Goal: Task Accomplishment & Management: Manage account settings

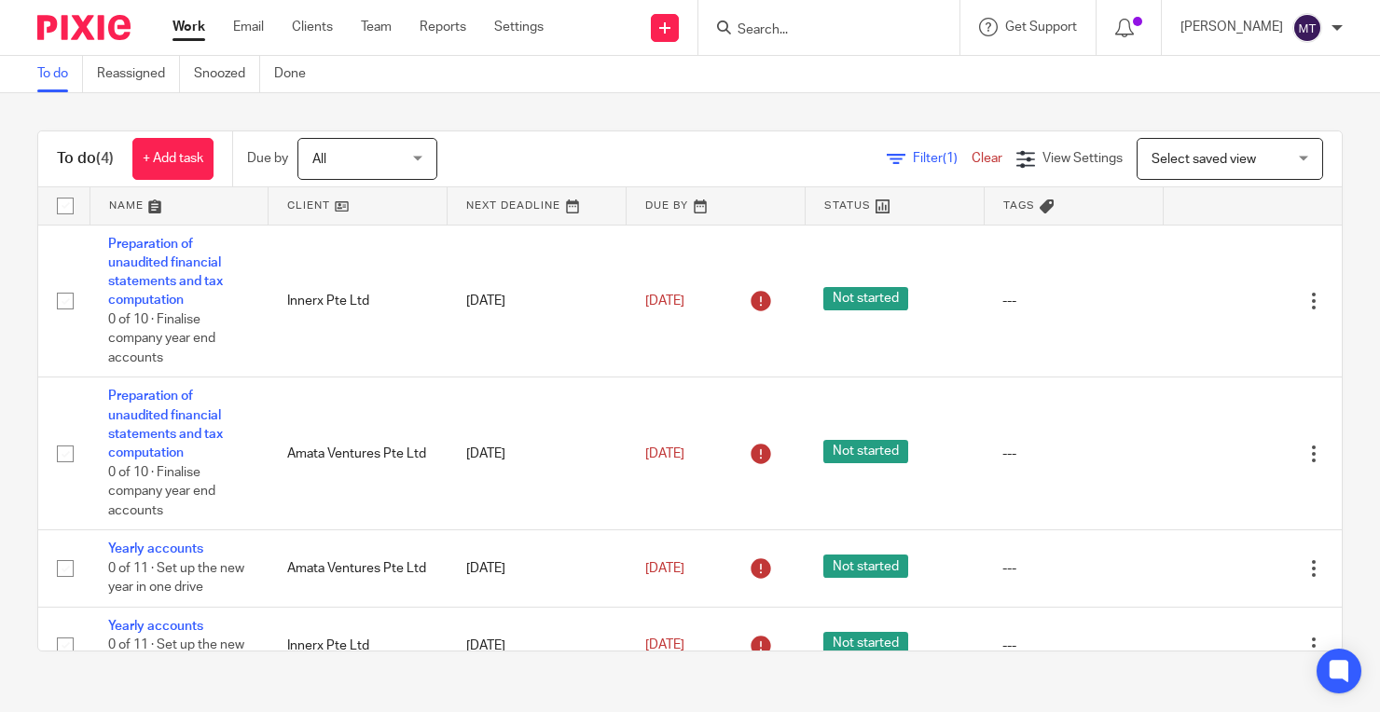
click at [525, 41] on div "Work Email Clients Team Reports Settings Work Email Clients Team Reports Settin…" at bounding box center [363, 27] width 418 height 55
click at [539, 30] on link "Settings" at bounding box center [518, 27] width 49 height 19
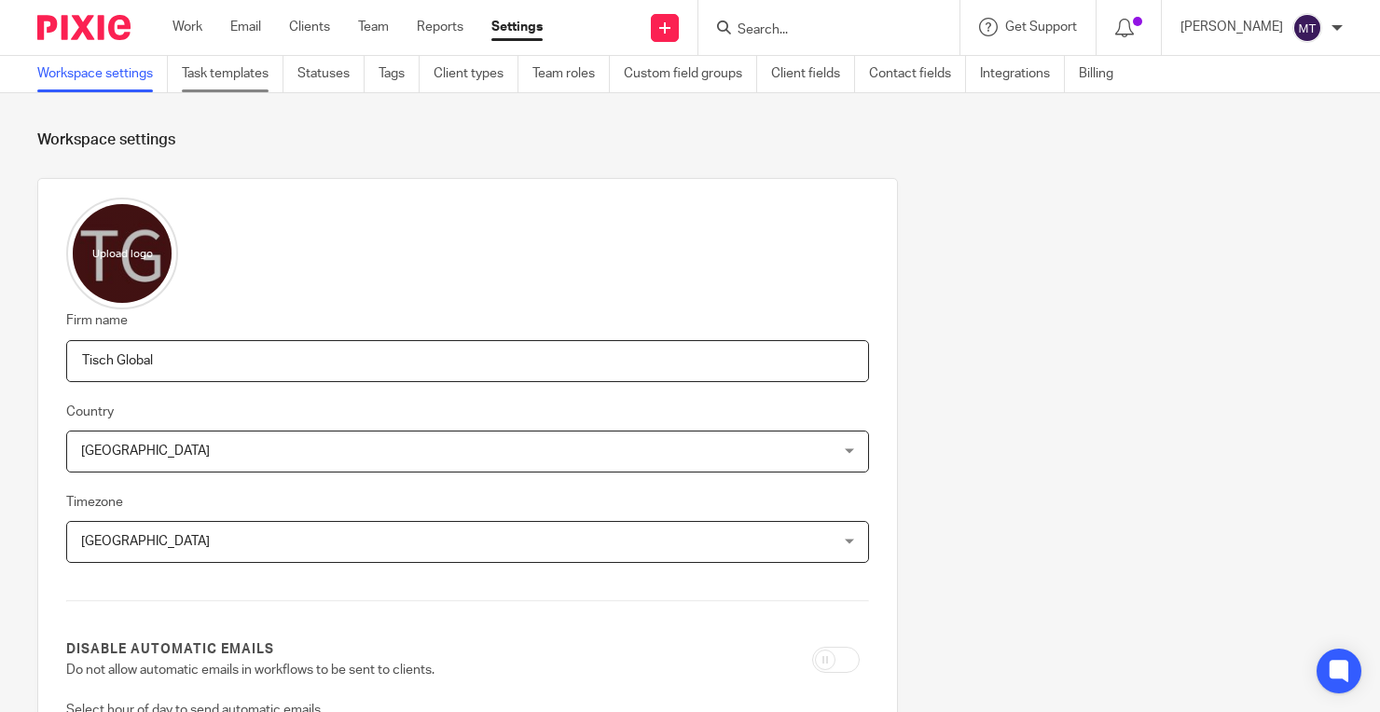
click at [250, 83] on link "Task templates" at bounding box center [233, 74] width 102 height 36
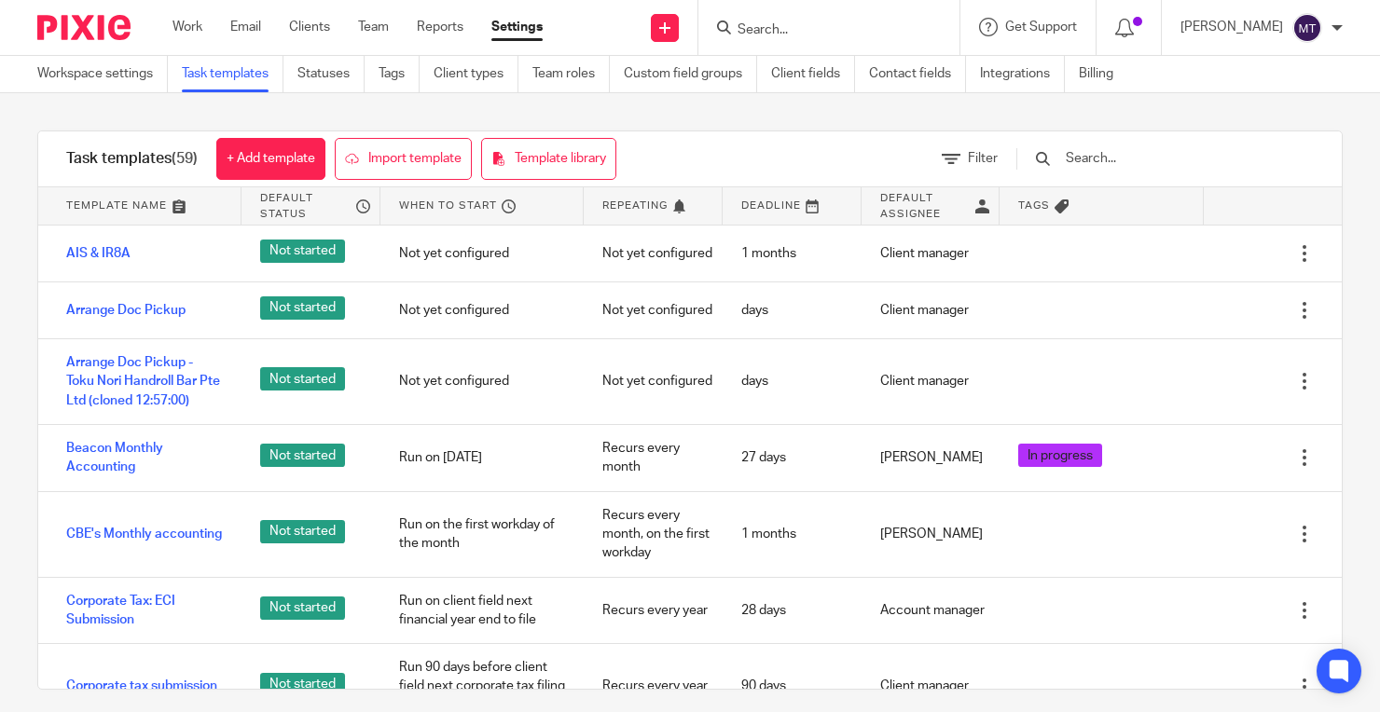
click at [1166, 154] on input "text" at bounding box center [1172, 158] width 217 height 21
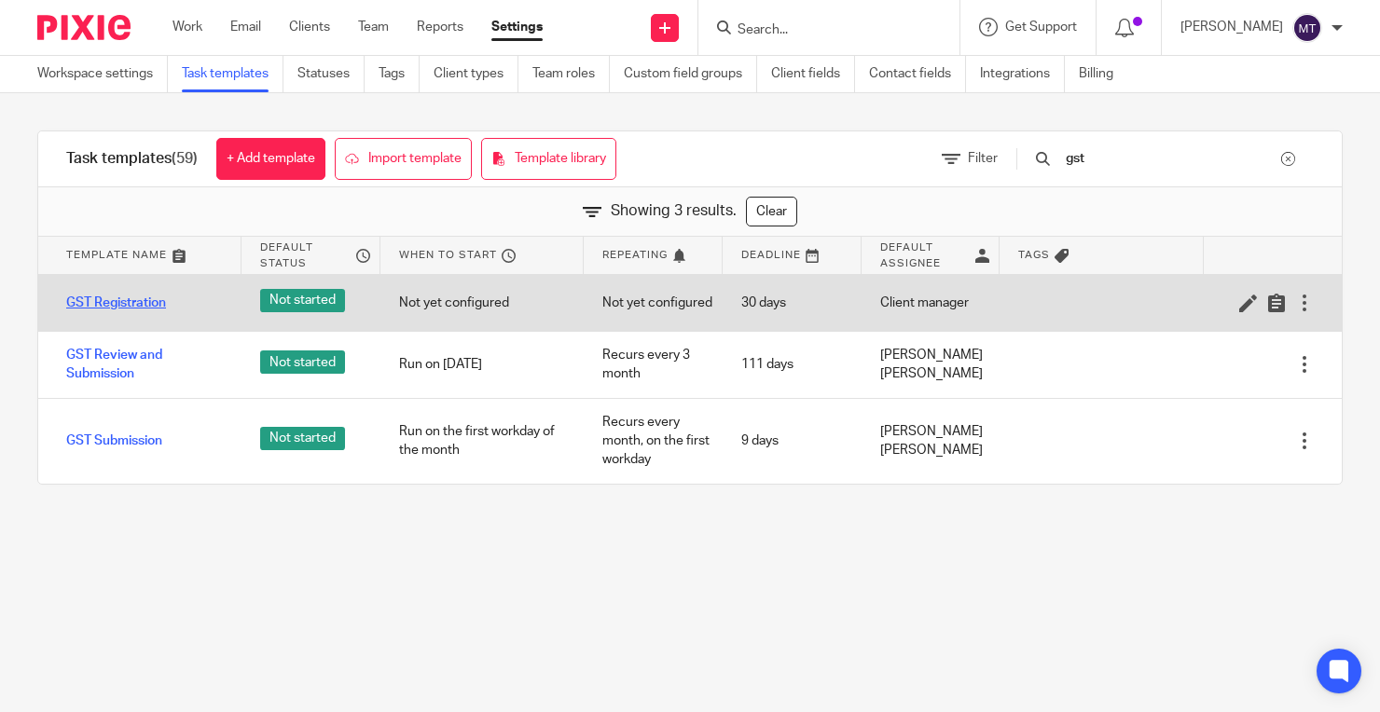
type input "gst"
click at [142, 299] on link "GST Registration" at bounding box center [116, 303] width 100 height 19
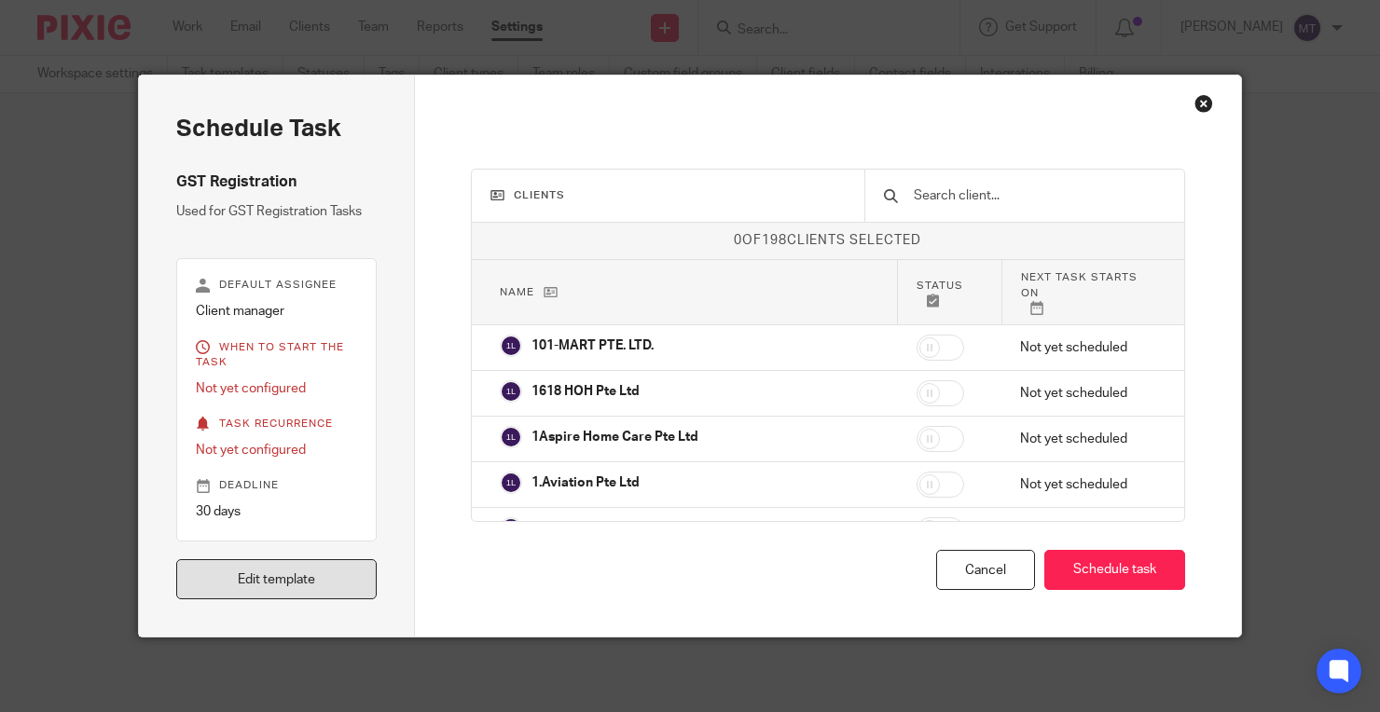
click at [347, 584] on link "Edit template" at bounding box center [276, 579] width 200 height 40
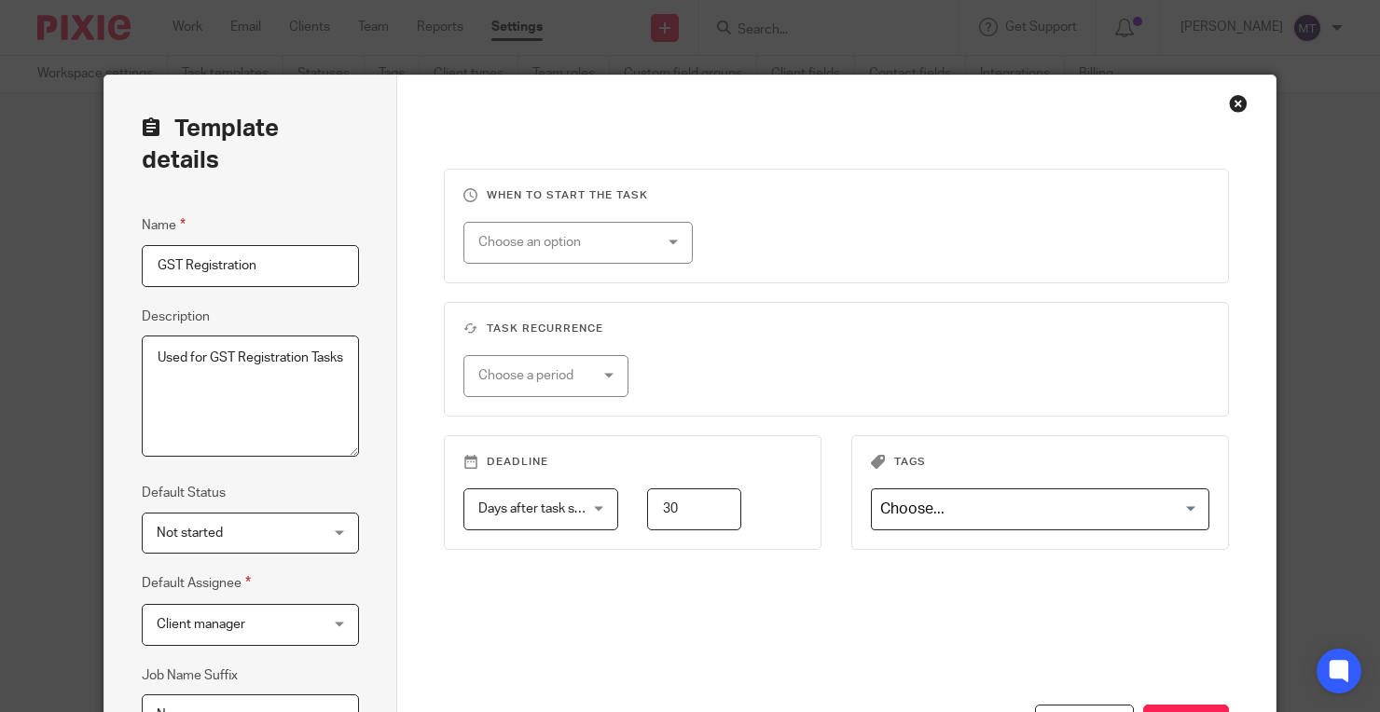
scroll to position [211, 0]
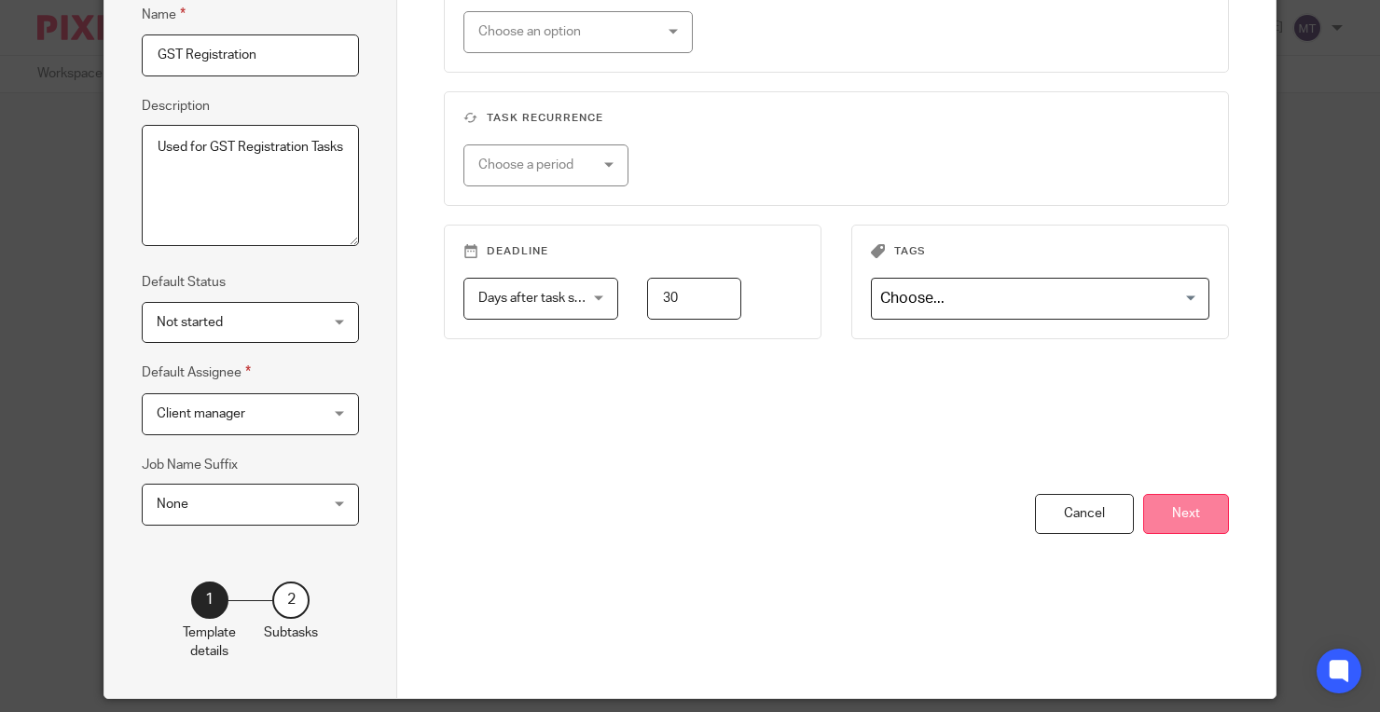
click at [1189, 501] on button "Next" at bounding box center [1186, 514] width 86 height 40
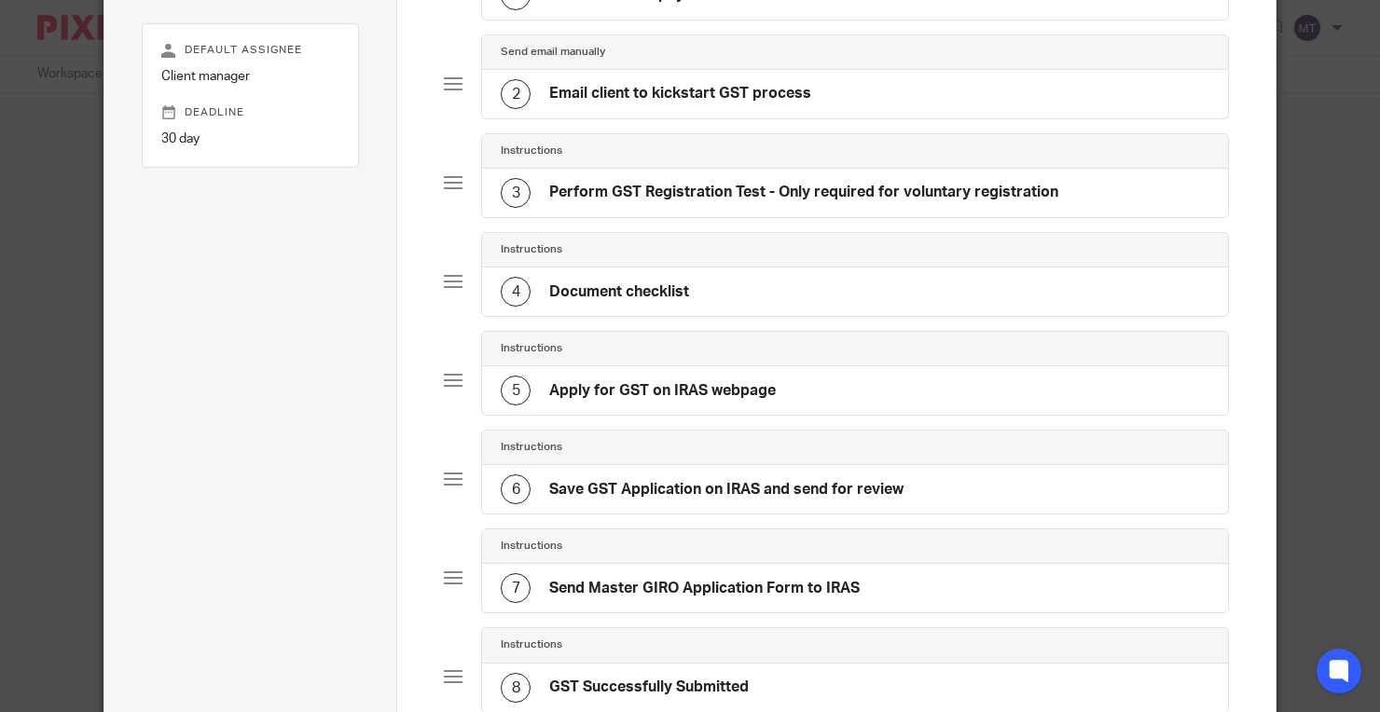
scroll to position [207, 0]
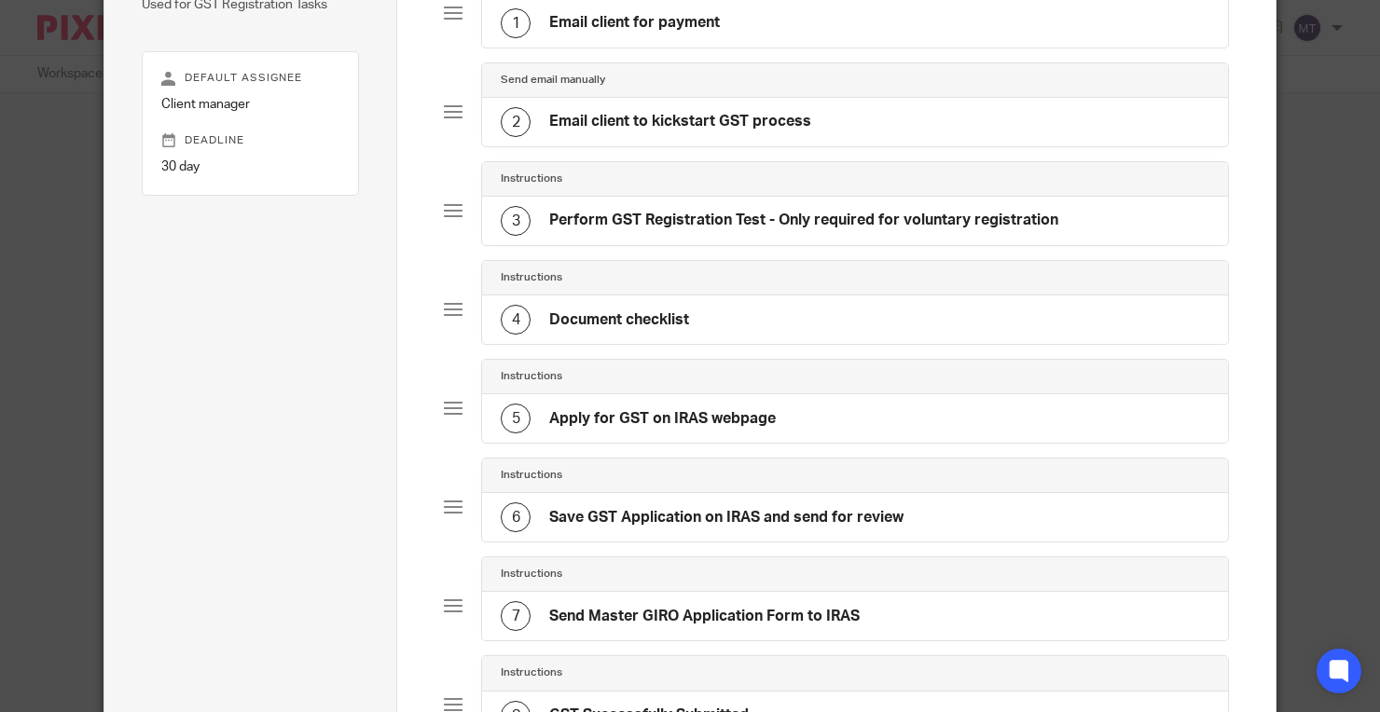
click at [893, 132] on div "2 Email client to kickstart GST process" at bounding box center [855, 122] width 746 height 48
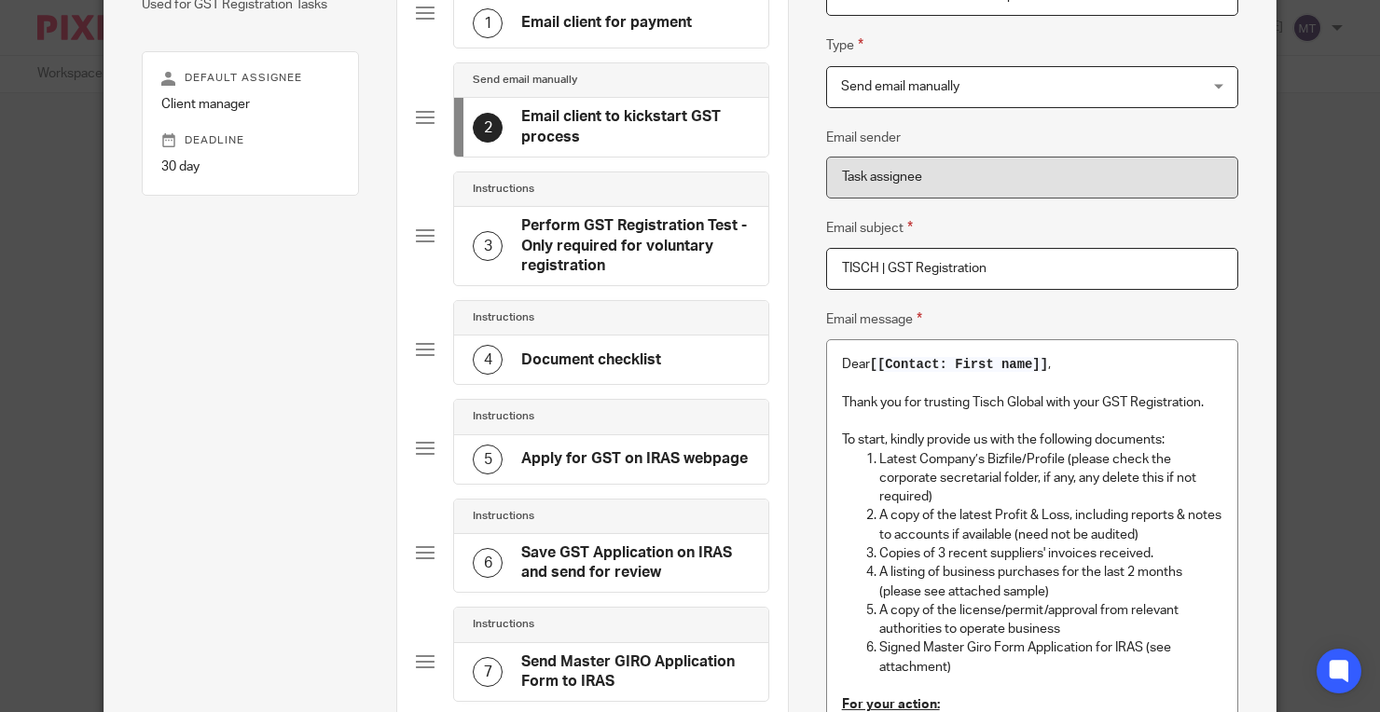
scroll to position [0, 0]
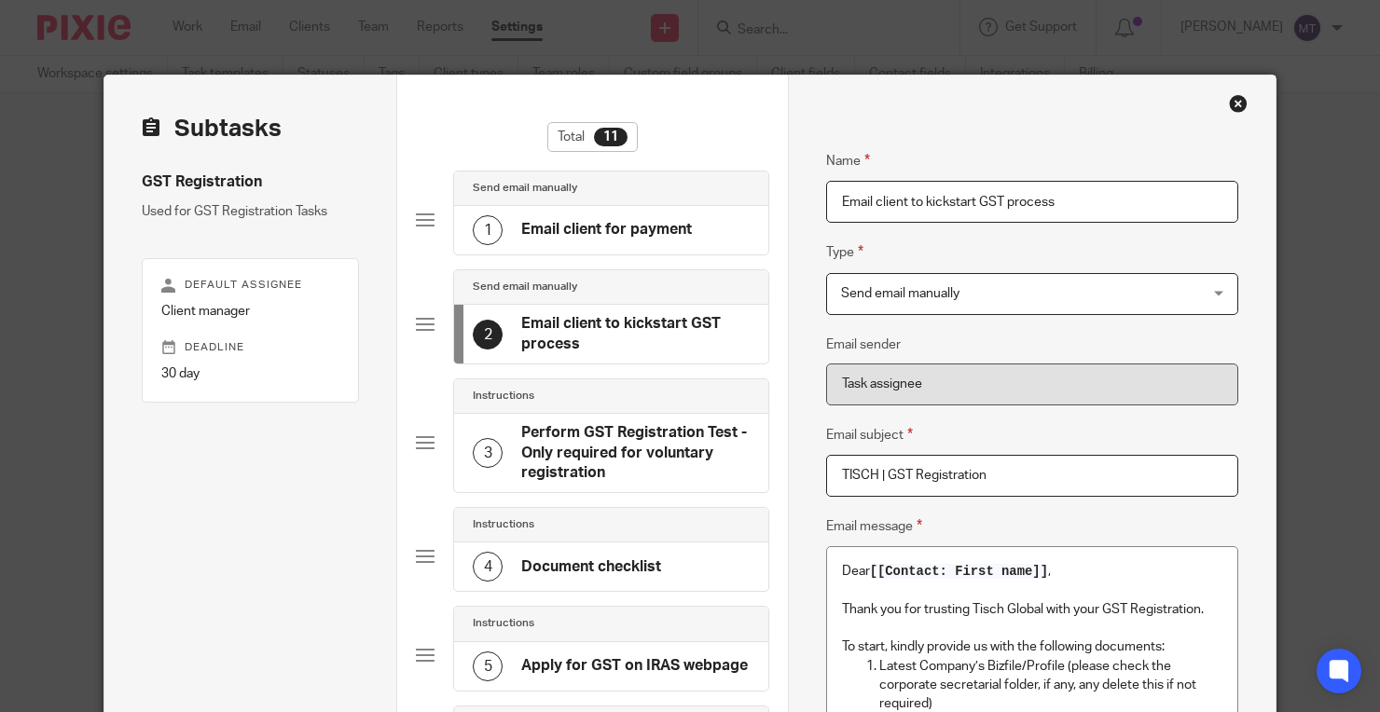
click at [1235, 97] on div "Close this dialog window" at bounding box center [1238, 103] width 19 height 19
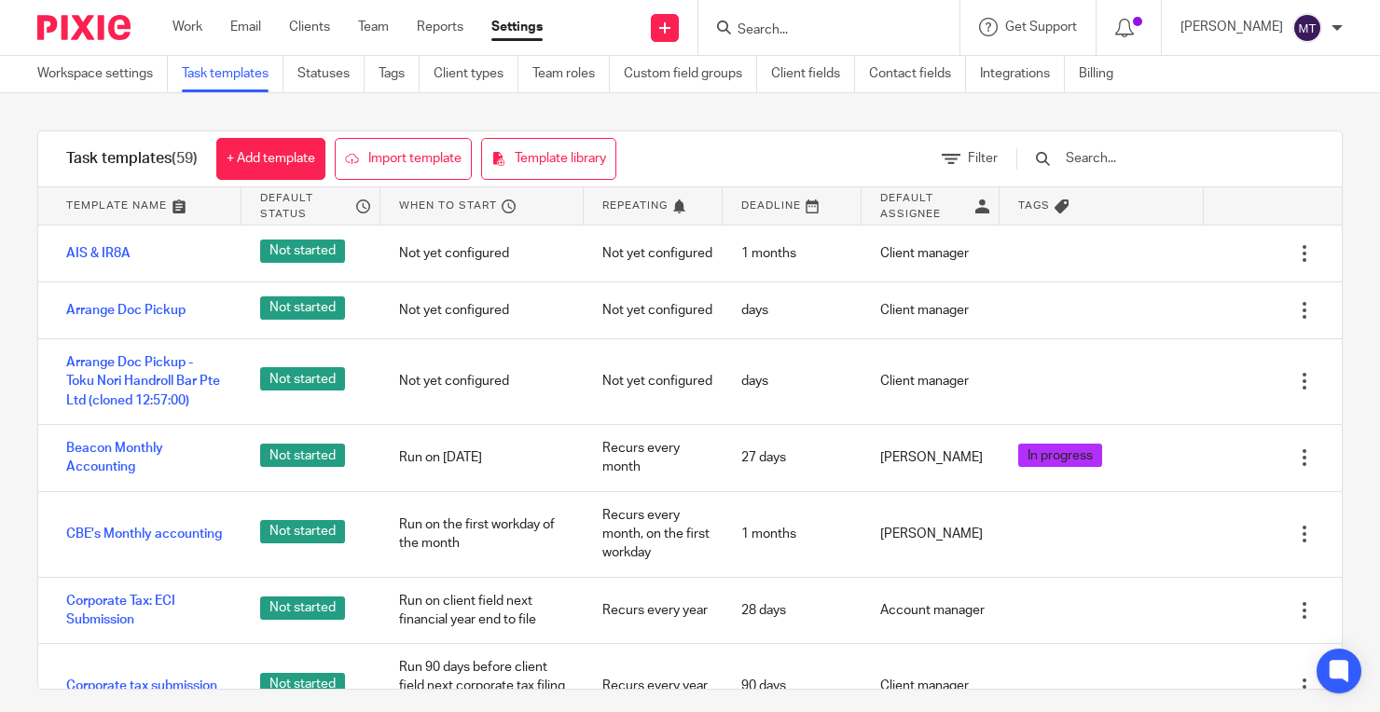
click at [1147, 156] on input "text" at bounding box center [1172, 158] width 217 height 21
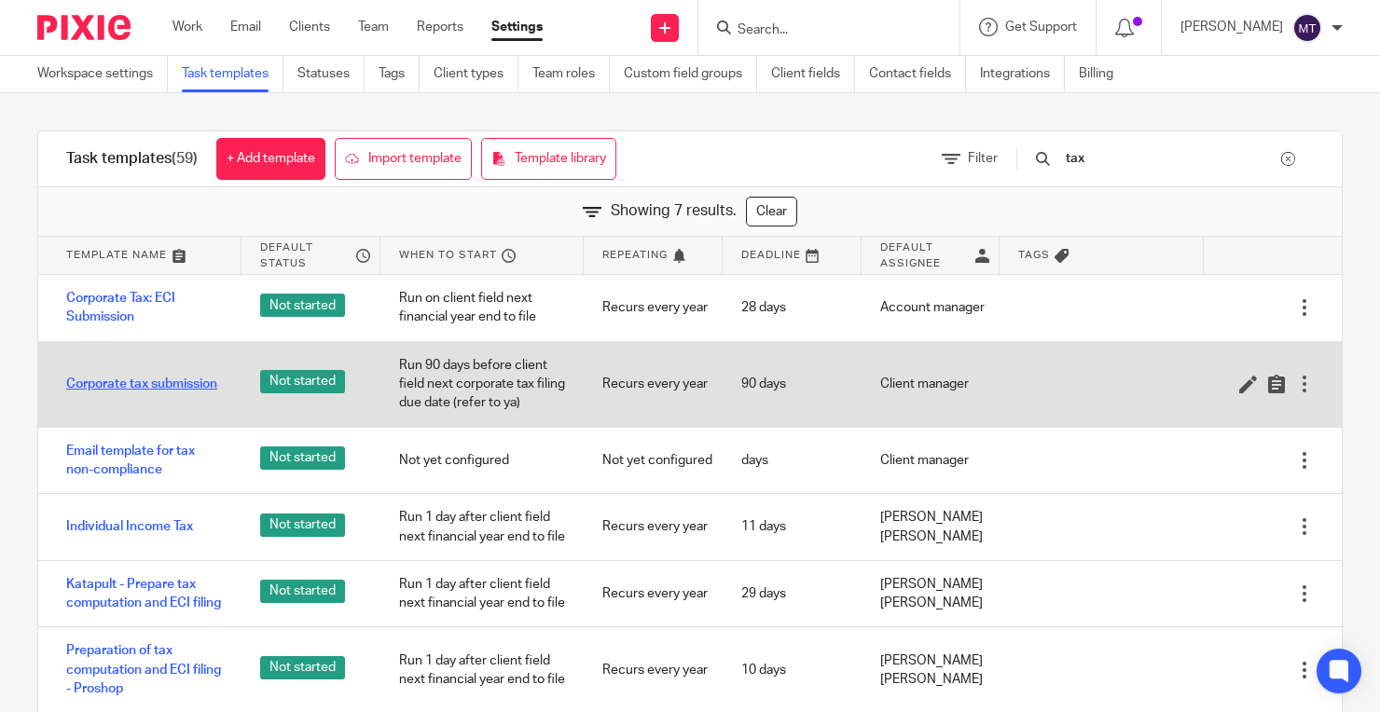
type input "tax"
click at [130, 382] on link "Corporate tax submission" at bounding box center [141, 384] width 151 height 19
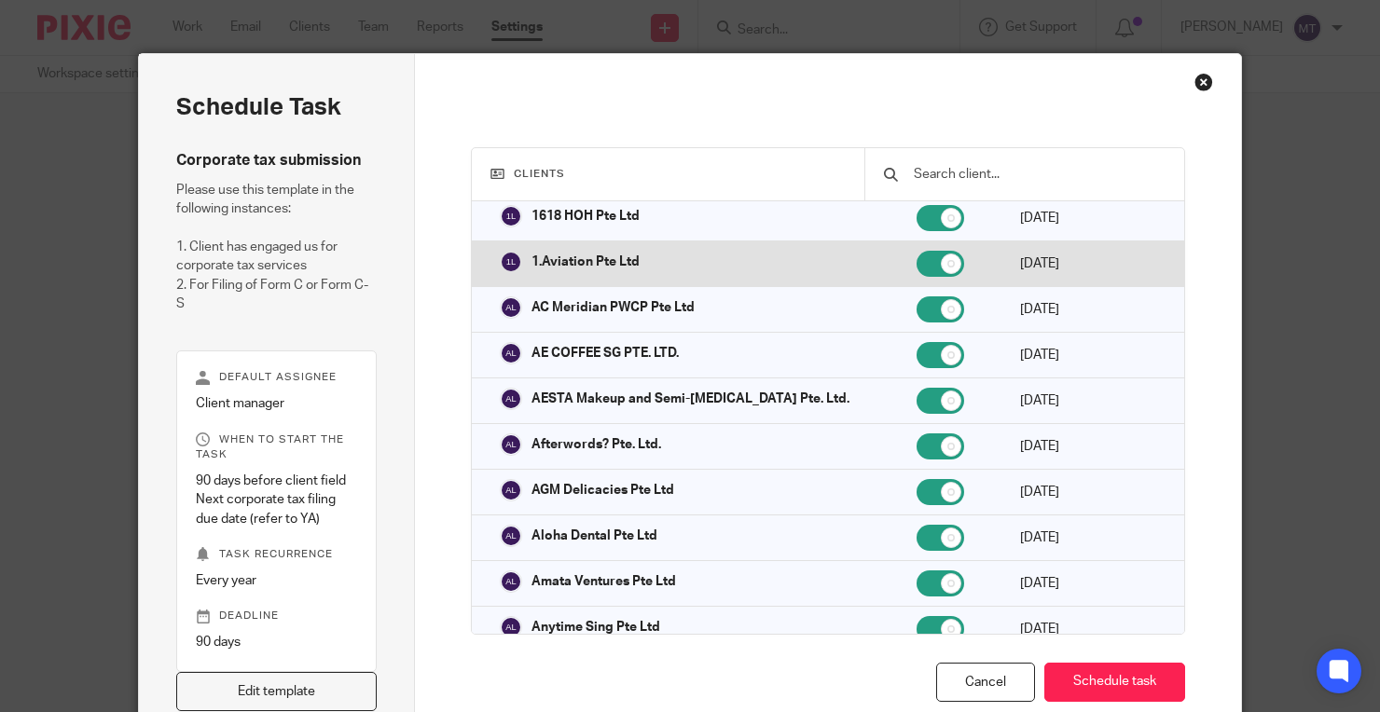
scroll to position [199, 0]
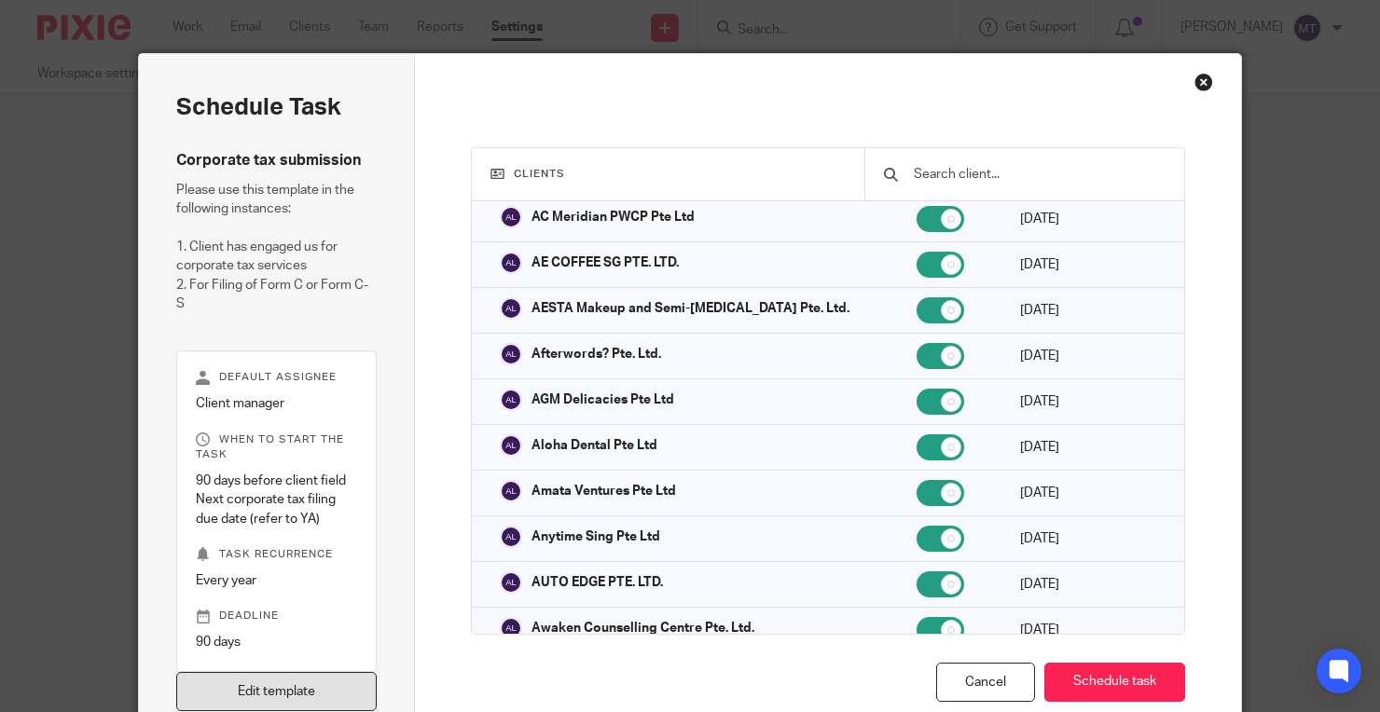
click at [296, 684] on link "Edit template" at bounding box center [276, 692] width 200 height 40
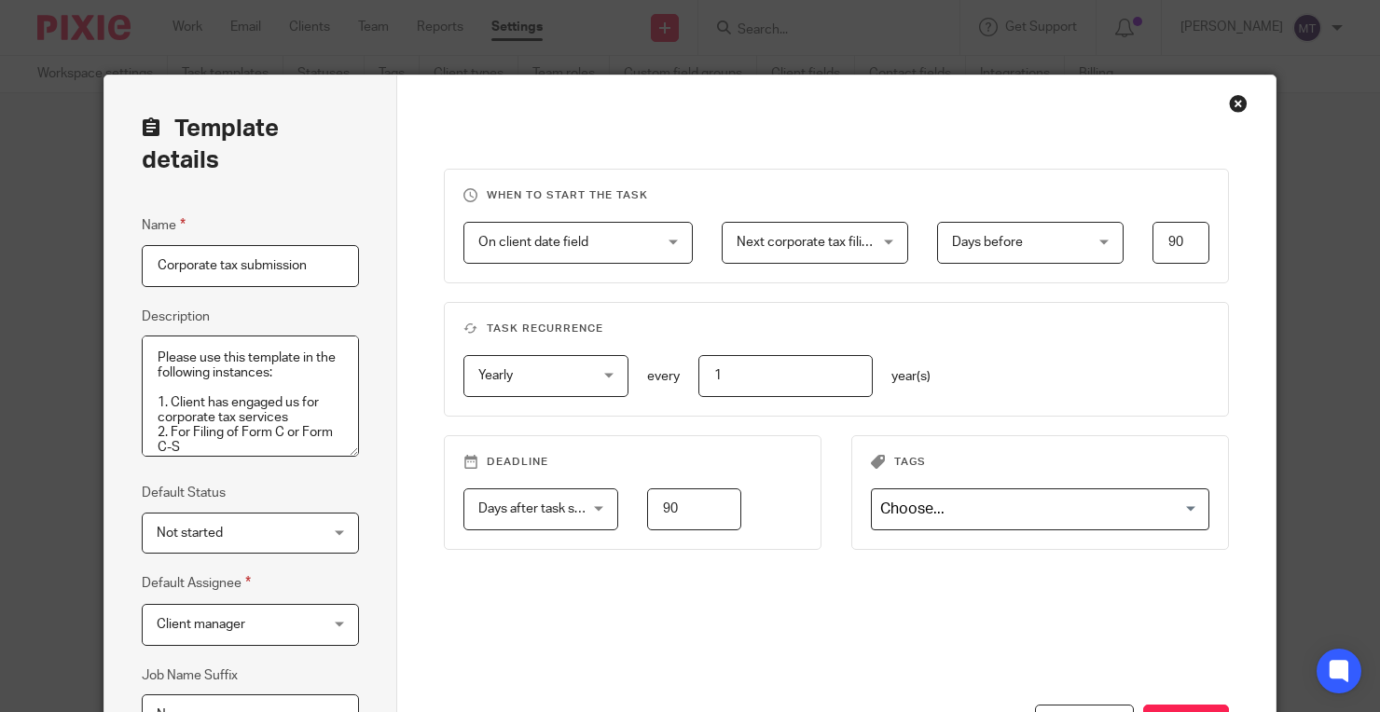
scroll to position [271, 0]
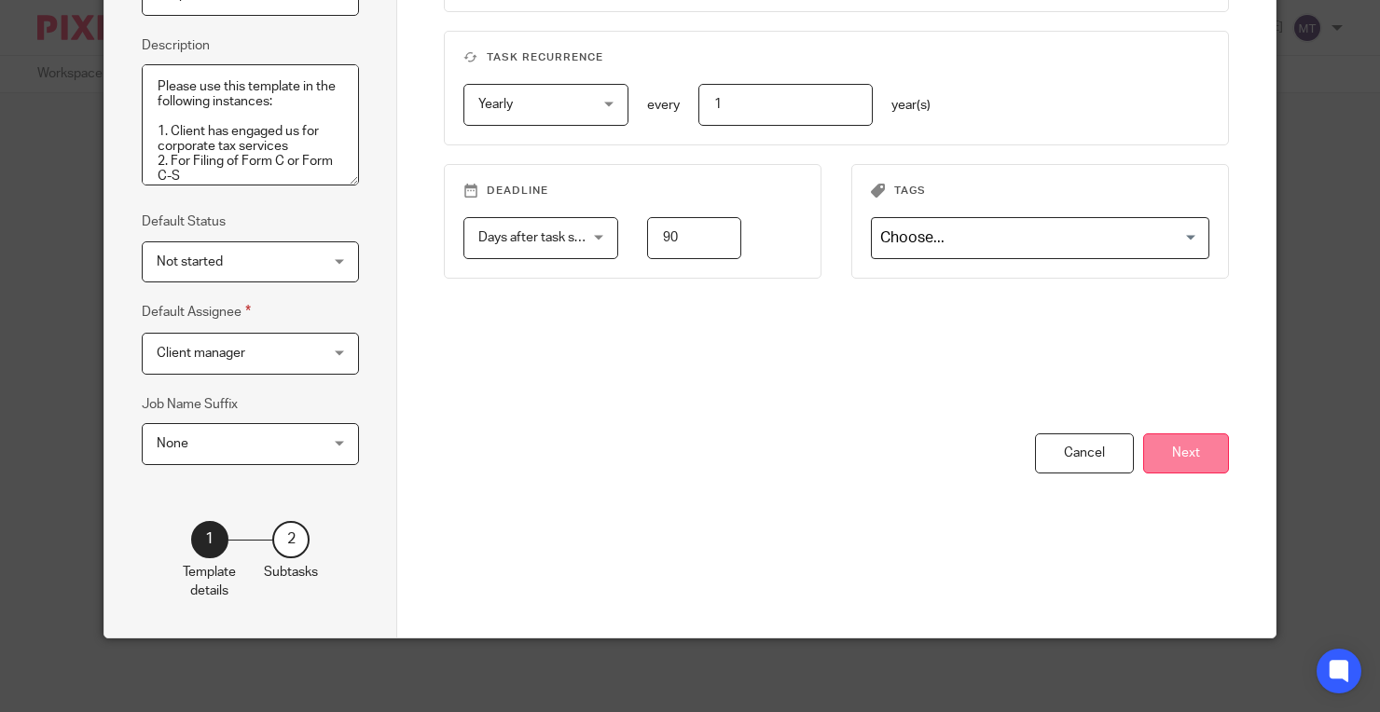
click at [1204, 454] on button "Next" at bounding box center [1186, 454] width 86 height 40
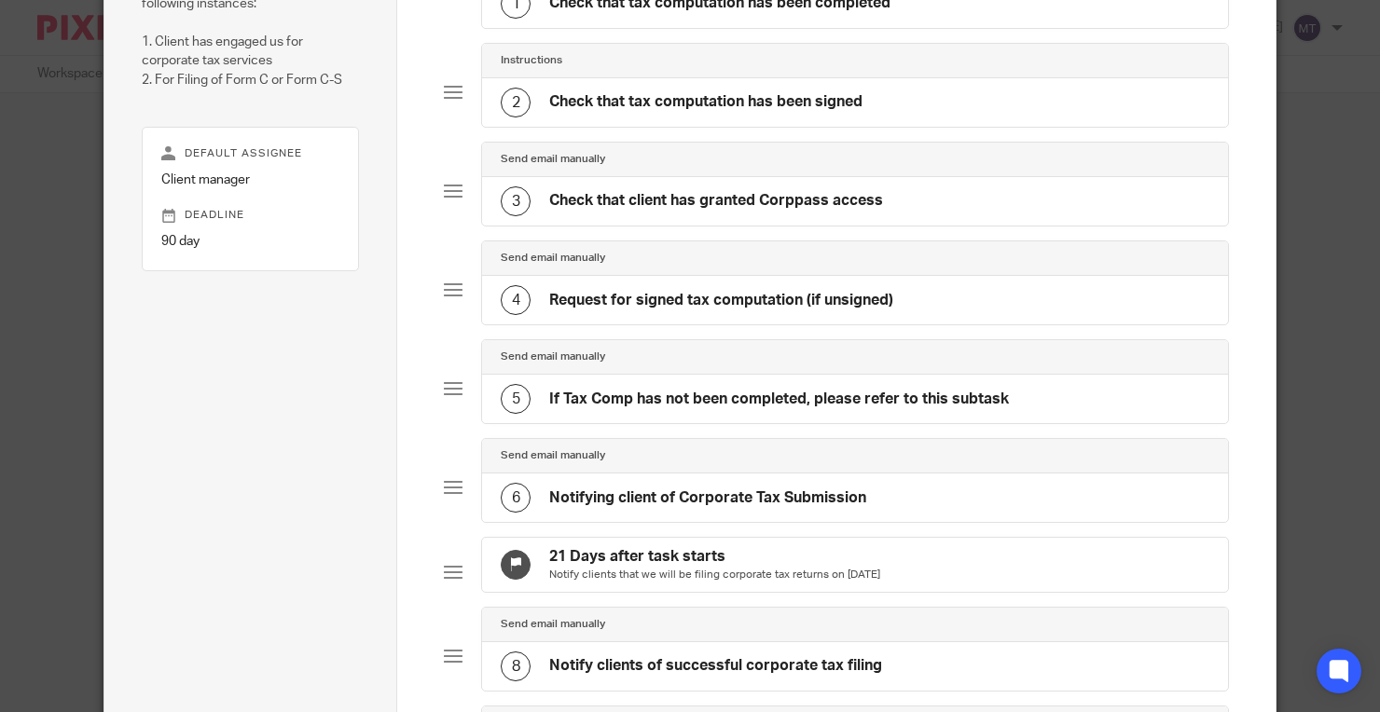
scroll to position [175, 0]
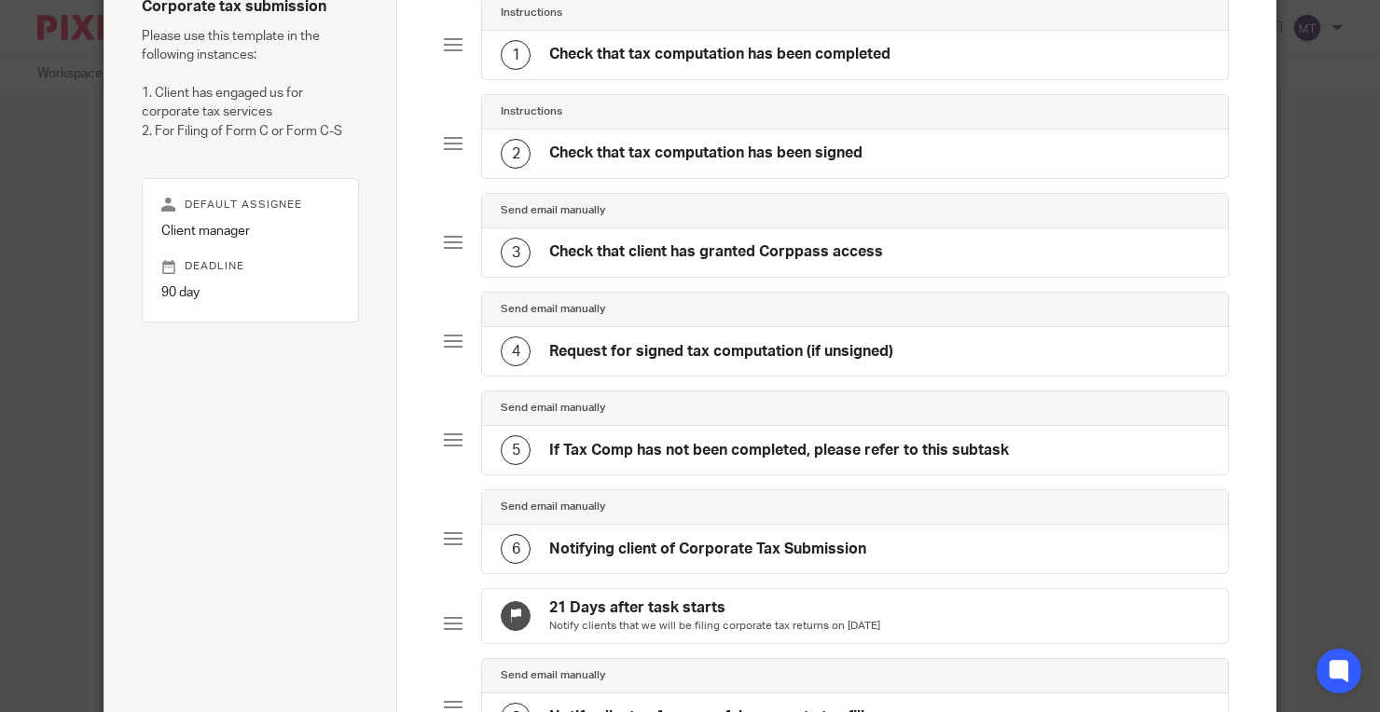
click at [934, 242] on div "3 Check that client has granted Corppass access" at bounding box center [855, 252] width 746 height 48
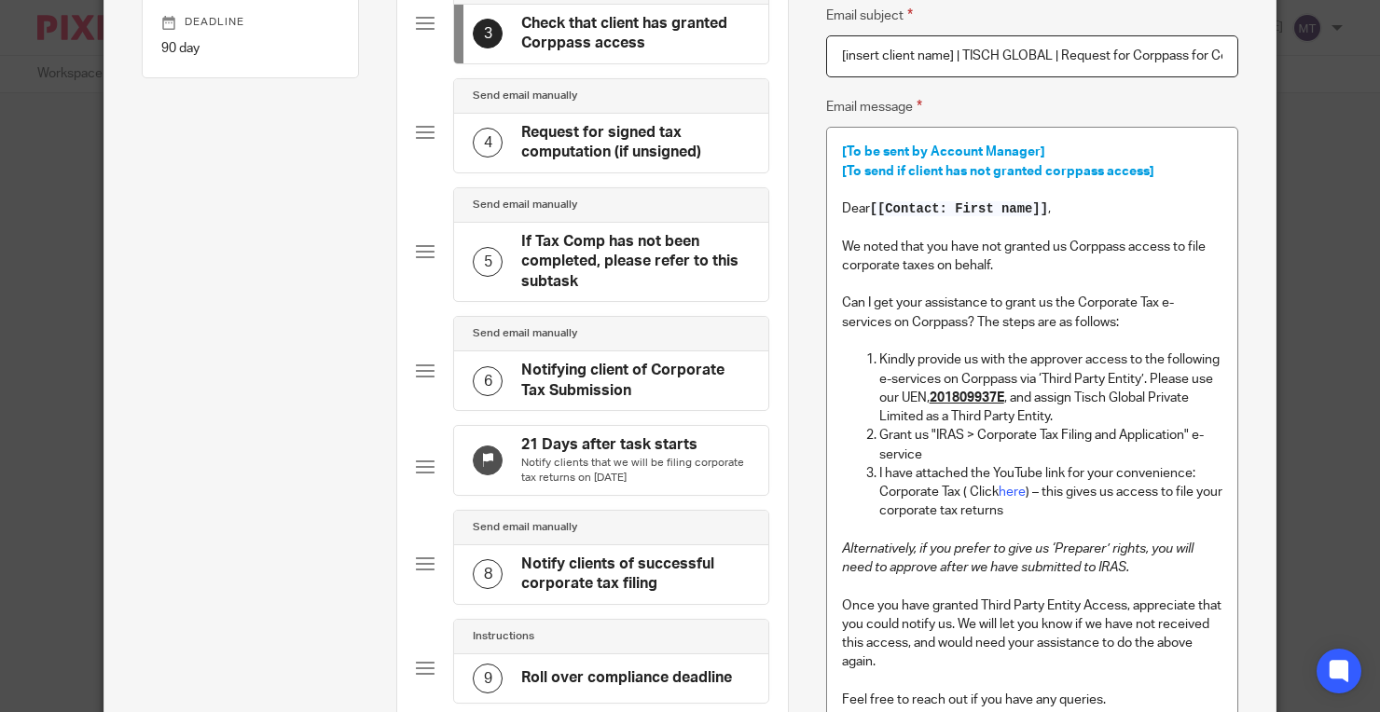
scroll to position [0, 0]
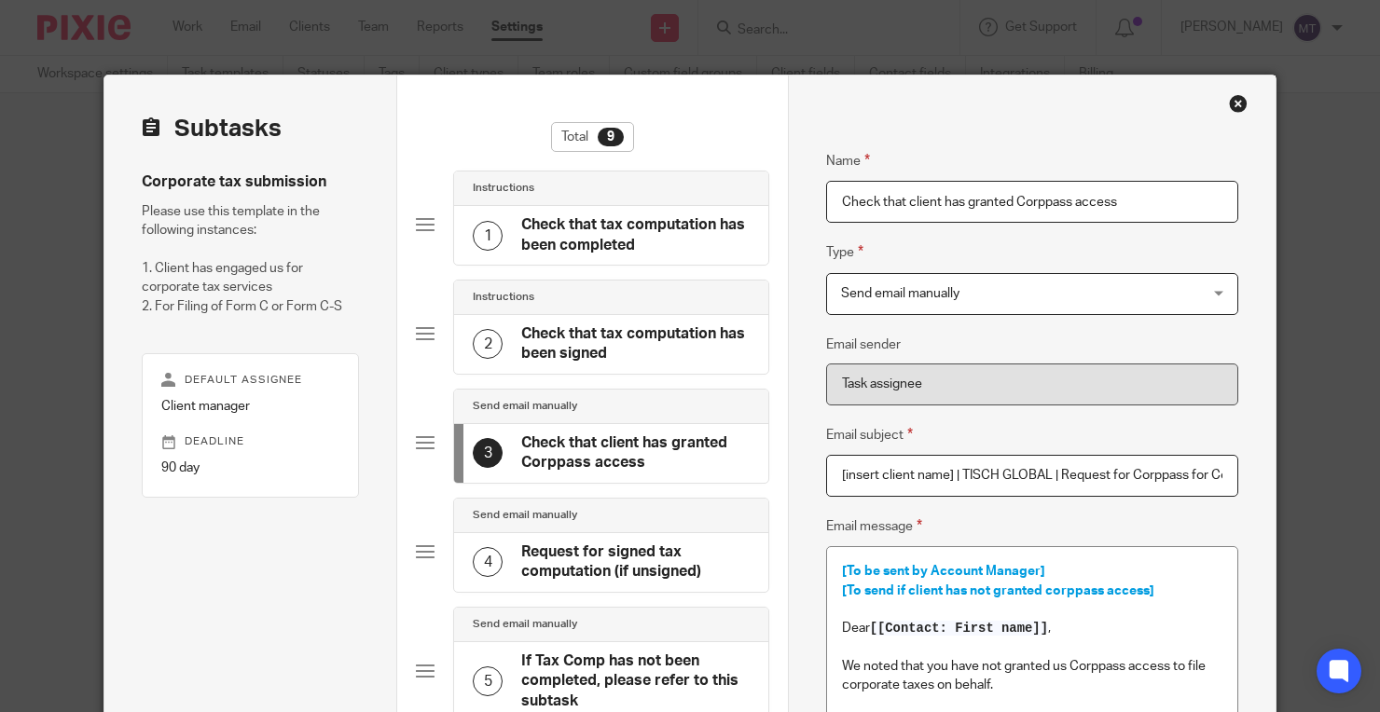
click at [1236, 99] on div "Close this dialog window" at bounding box center [1238, 103] width 19 height 19
